Goal: Task Accomplishment & Management: Manage account settings

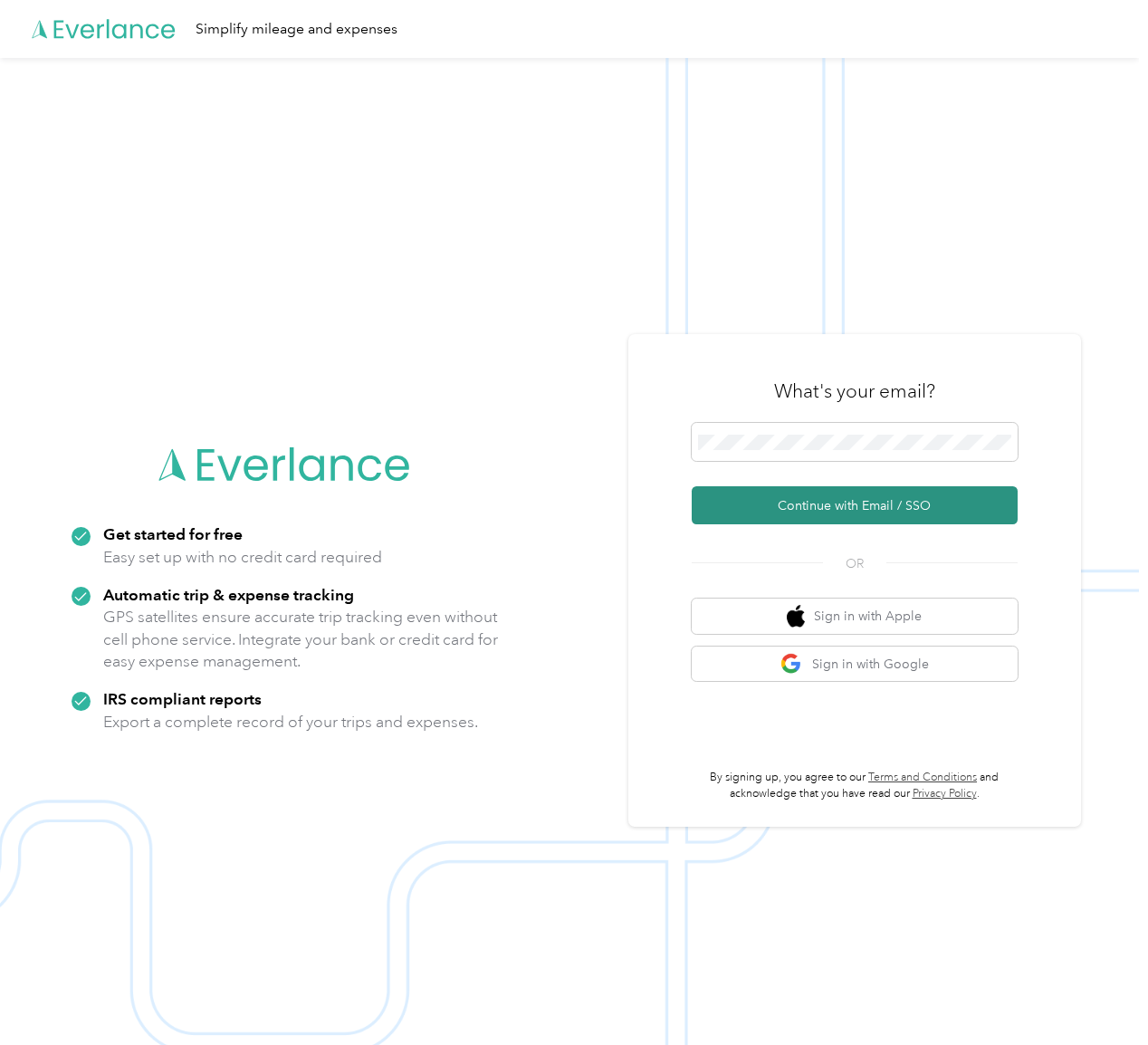
click at [835, 498] on button "Continue with Email / SSO" at bounding box center [855, 506] width 326 height 38
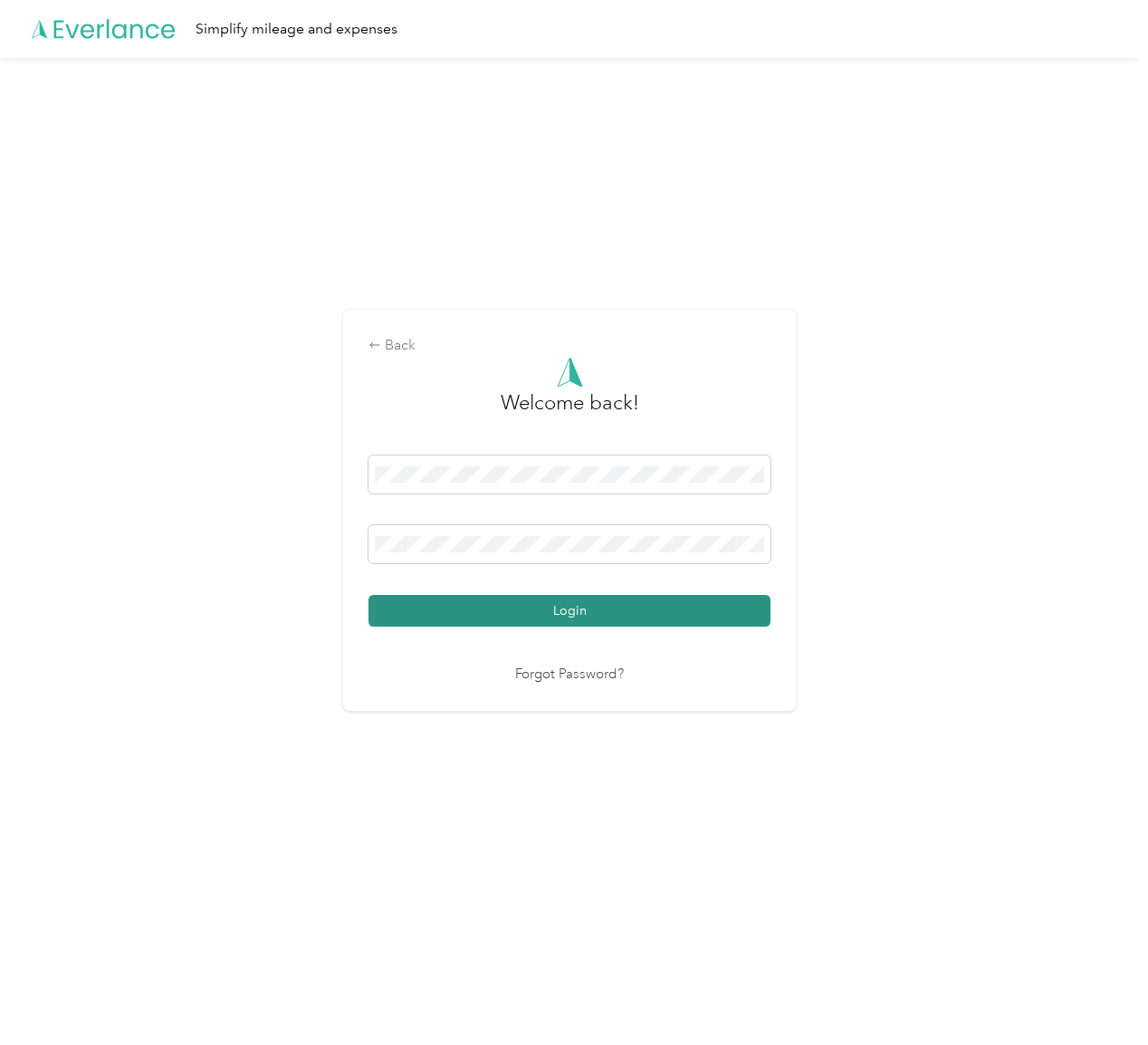
click at [595, 604] on button "Login" at bounding box center [570, 611] width 402 height 32
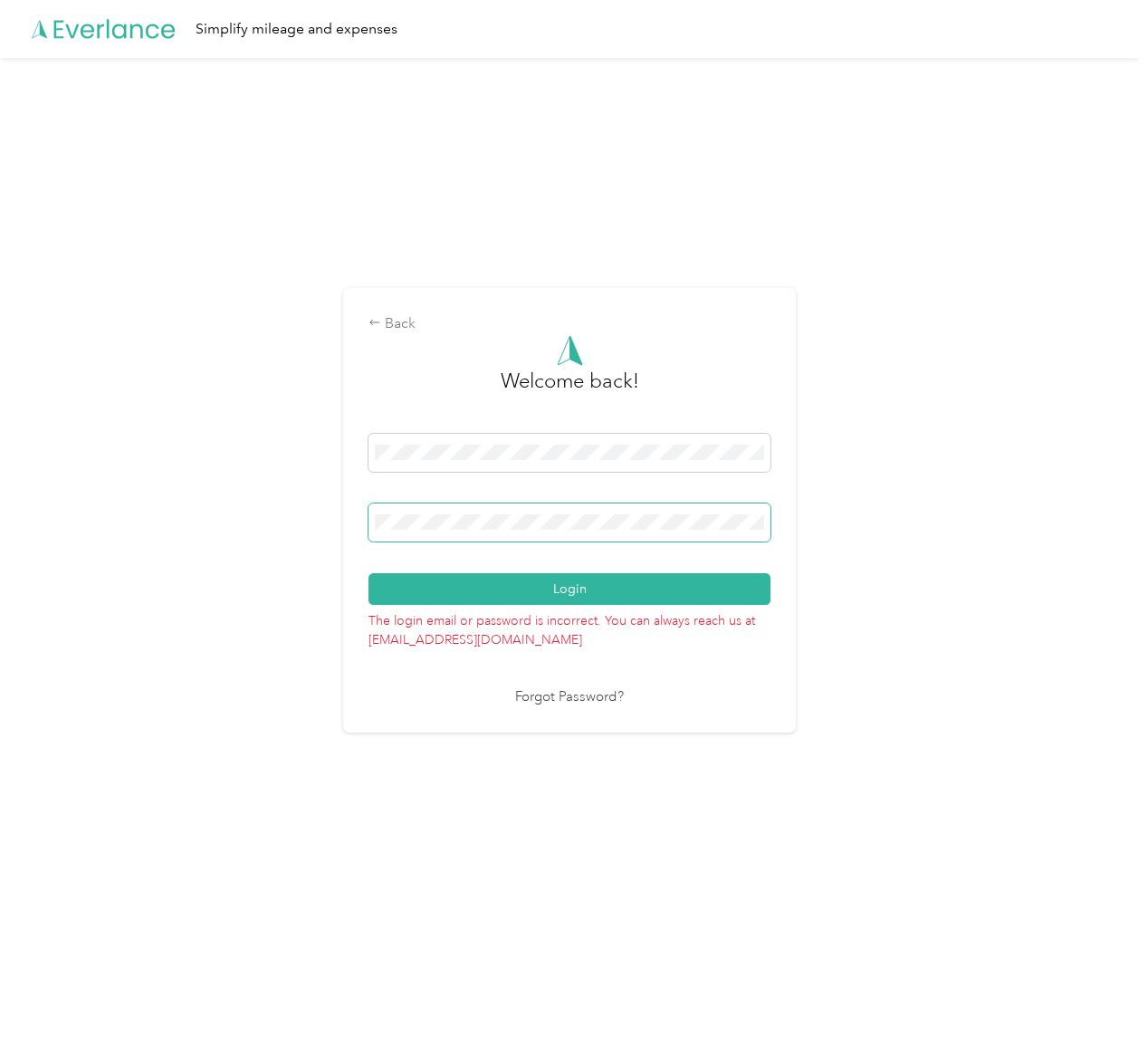
click at [311, 520] on div "Back Welcome back! Login The login email or password is incorrect. You can alwa…" at bounding box center [570, 518] width 1140 height 921
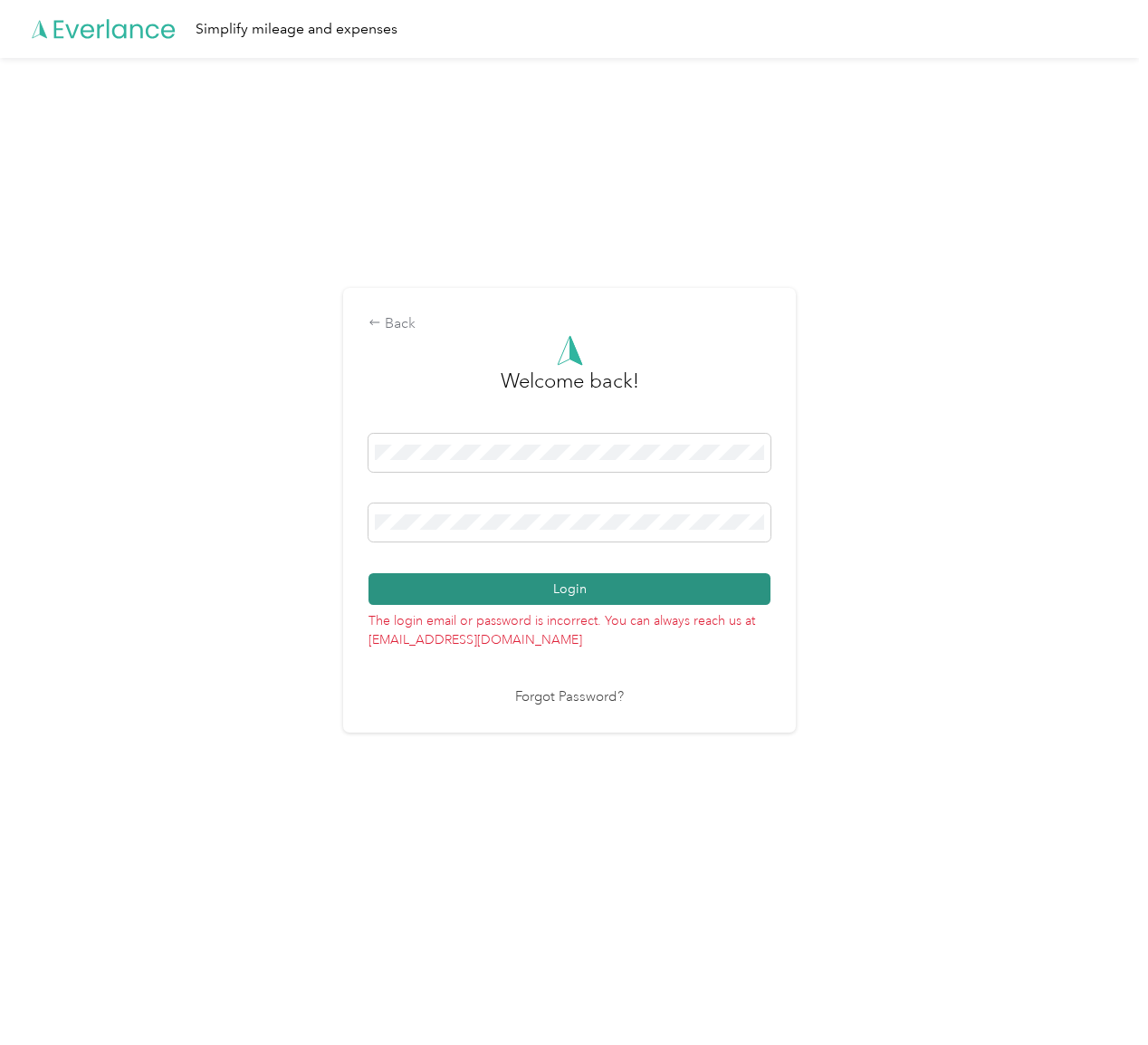
click at [410, 587] on button "Login" at bounding box center [570, 589] width 402 height 32
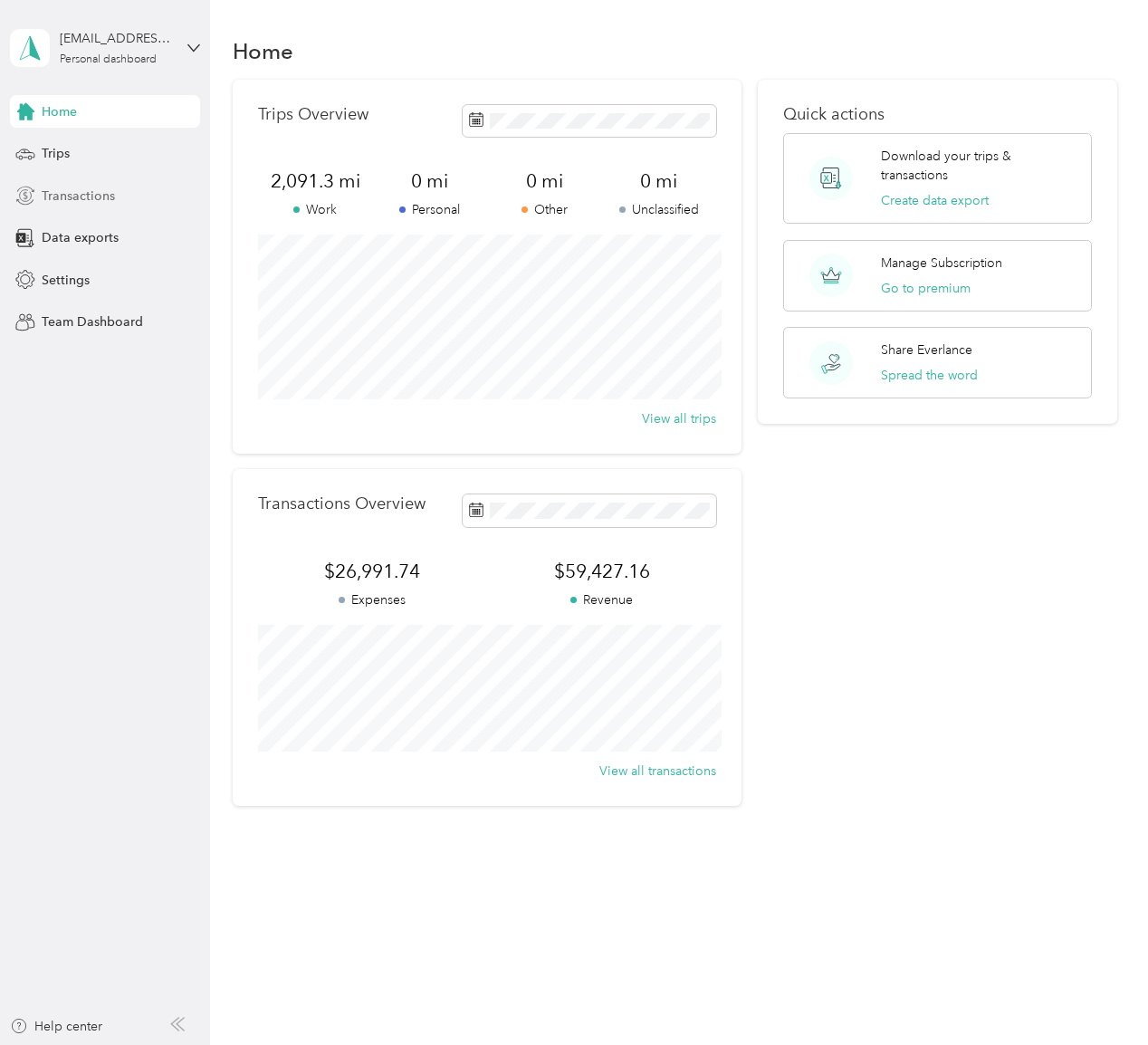
click at [150, 189] on div "Transactions" at bounding box center [105, 195] width 190 height 33
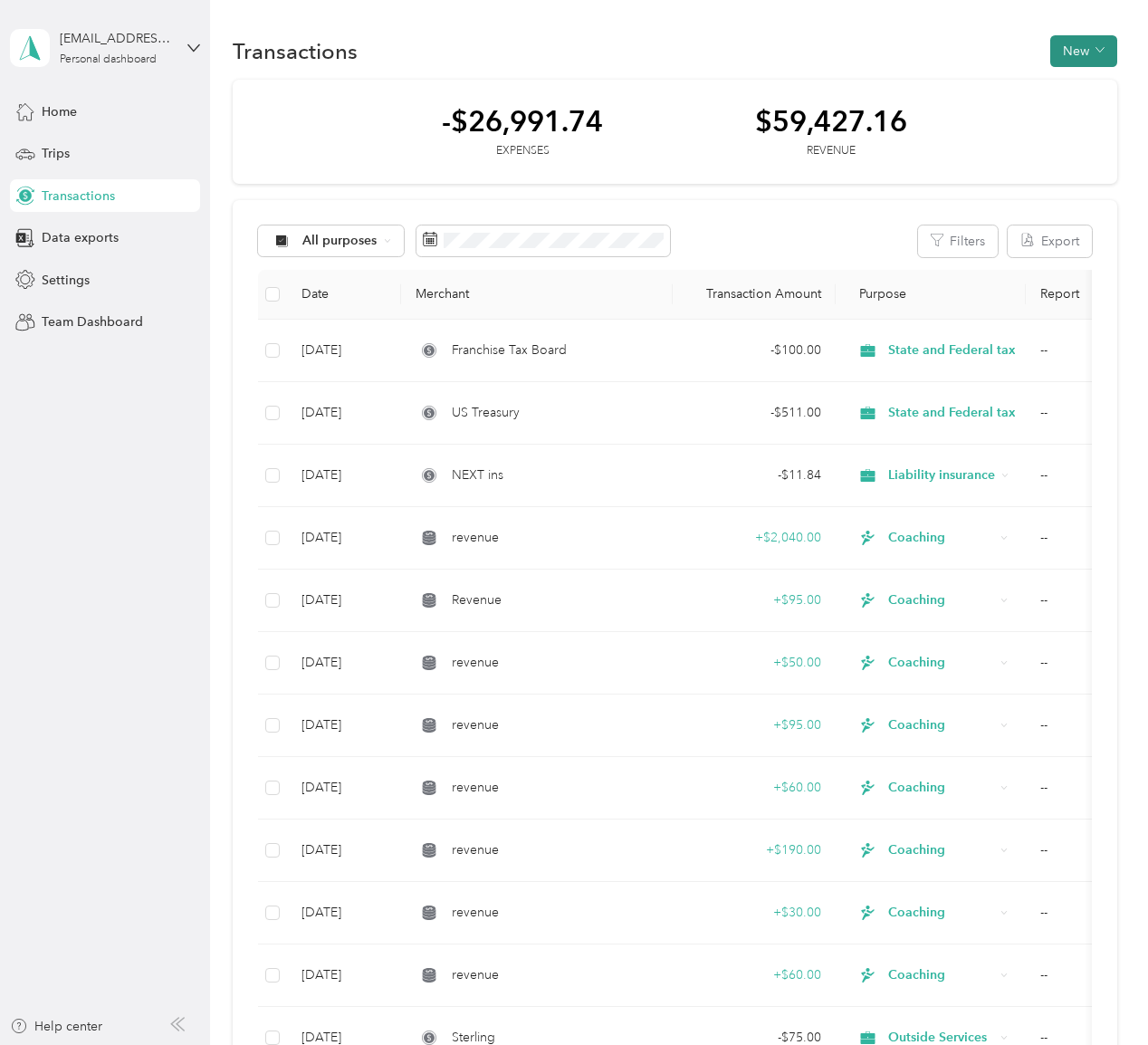
click at [1114, 48] on button "New" at bounding box center [1083, 51] width 67 height 32
click at [1100, 108] on span "Revenue" at bounding box center [1089, 117] width 50 height 19
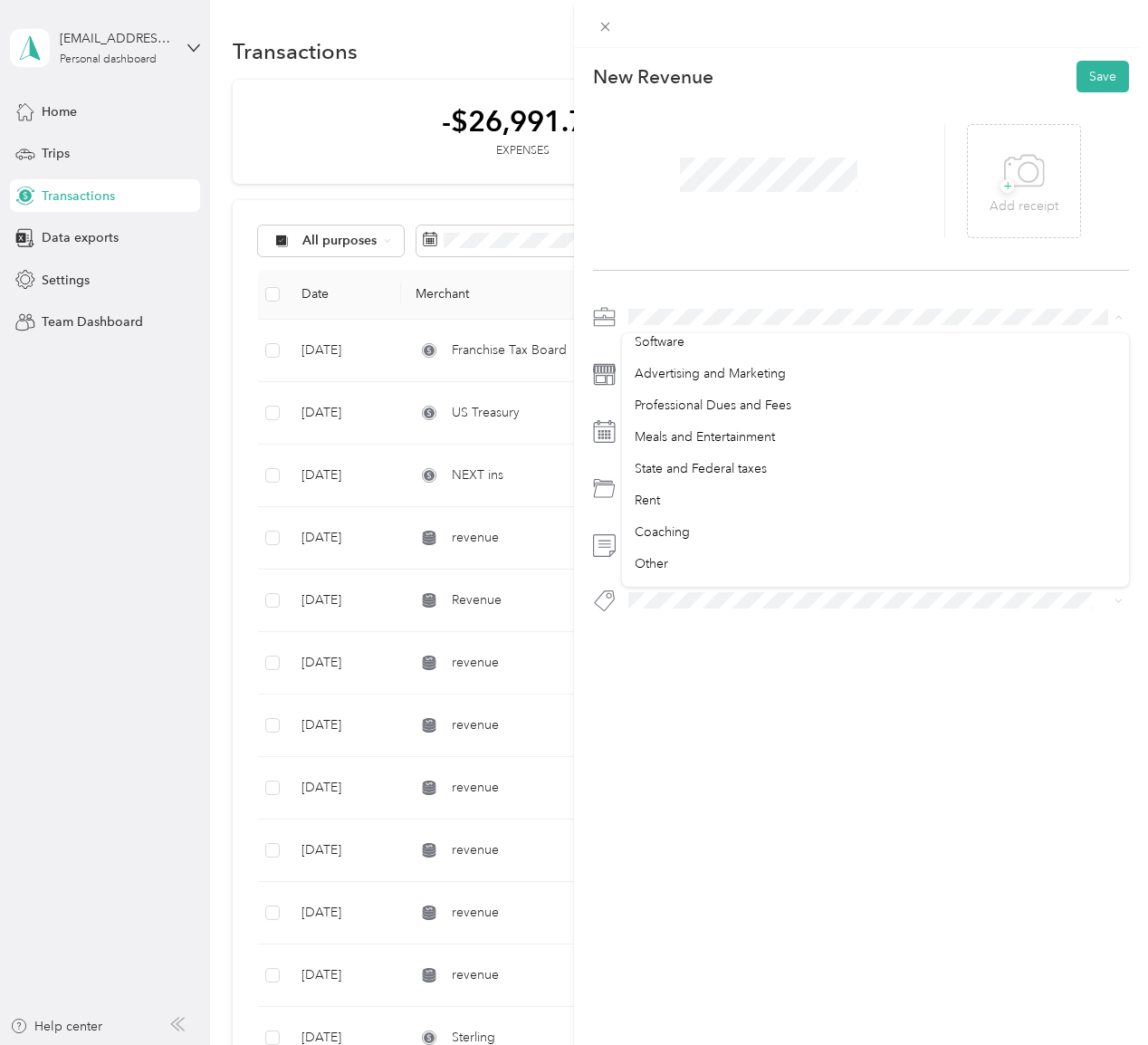
scroll to position [238, 0]
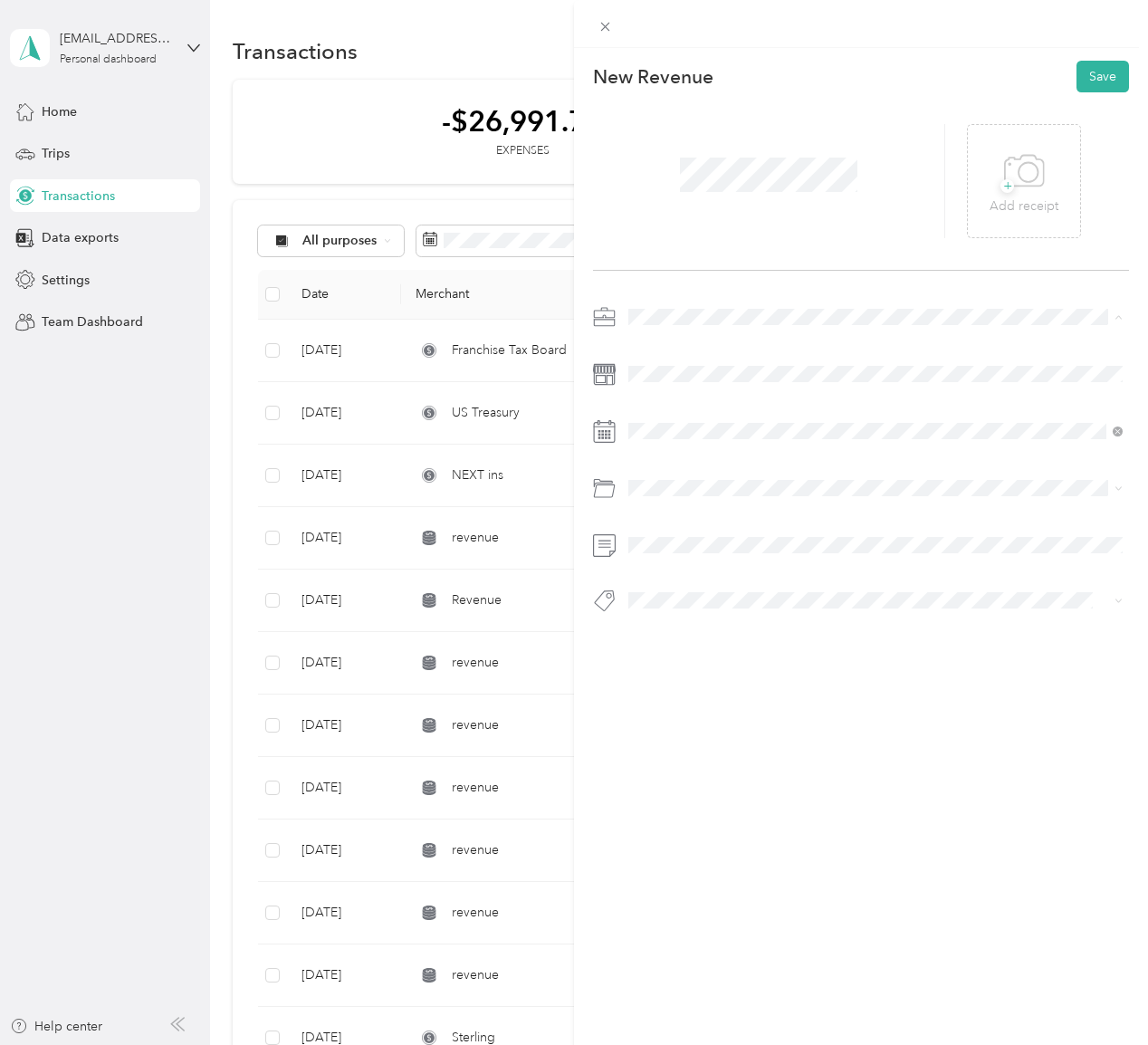
click at [789, 518] on div "Coaching" at bounding box center [876, 523] width 482 height 19
click at [764, 479] on span at bounding box center [875, 489] width 507 height 29
click at [781, 647] on div "Coaching" at bounding box center [876, 656] width 482 height 19
click at [717, 553] on span at bounding box center [875, 545] width 507 height 29
click at [1101, 79] on button "Save" at bounding box center [1103, 76] width 53 height 32
